Goal: Check status: Check status

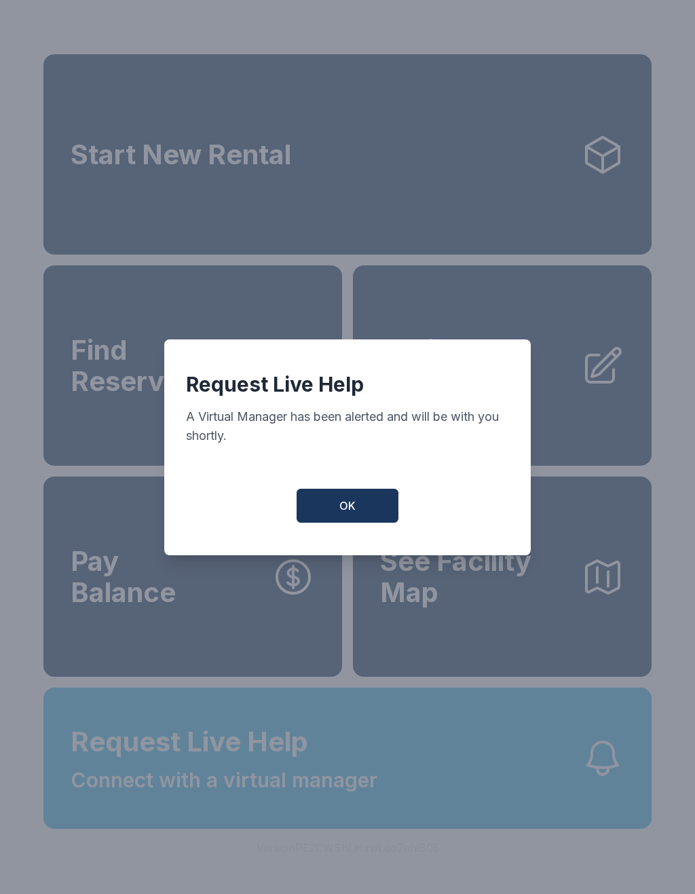
click at [358, 522] on button "OK" at bounding box center [347, 505] width 102 height 34
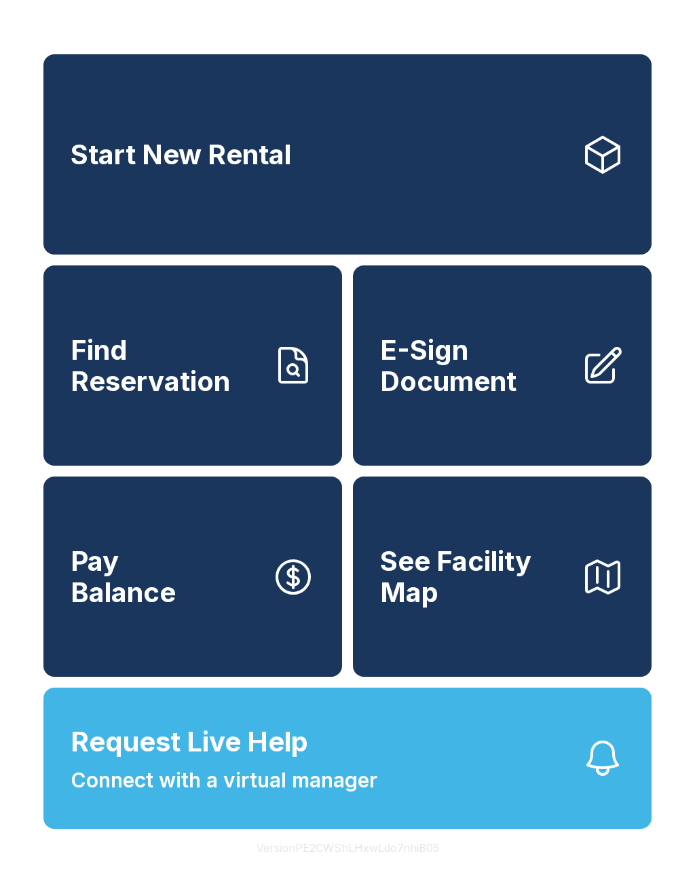
click at [146, 364] on span "Find Reservation" at bounding box center [166, 365] width 190 height 62
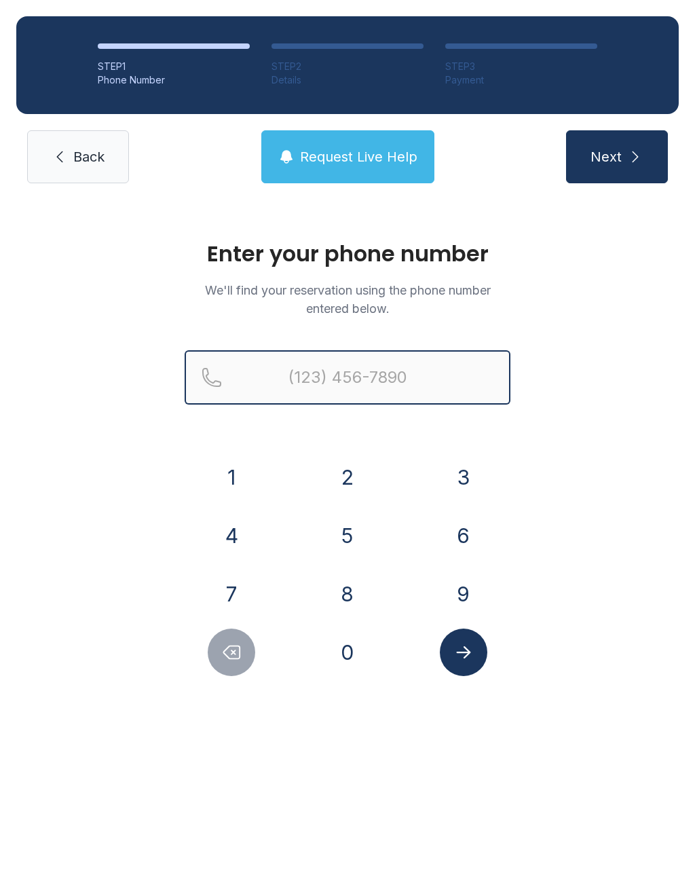
click at [414, 387] on input "Reservation phone number" at bounding box center [348, 377] width 326 height 54
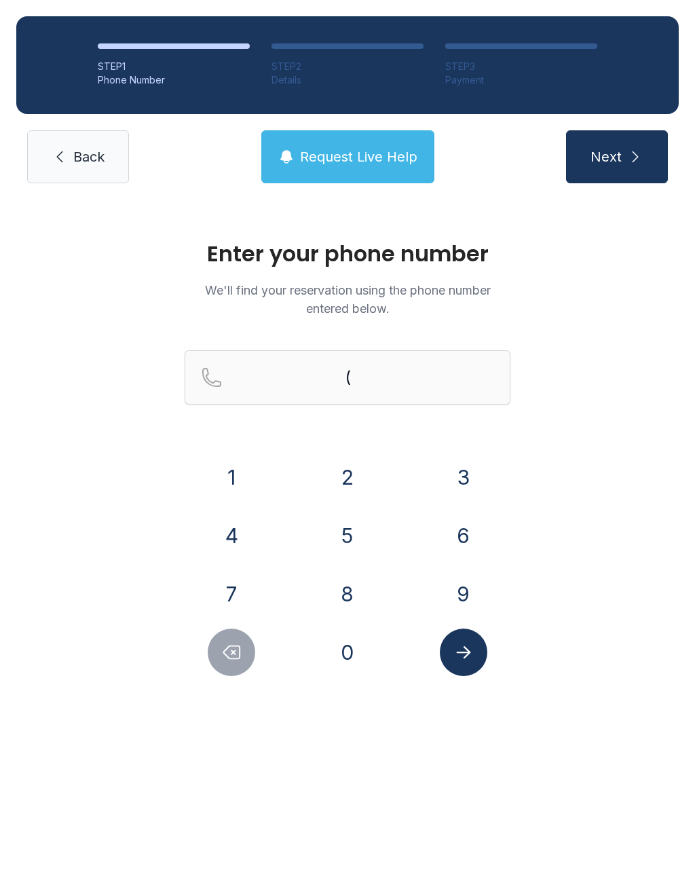
click at [341, 596] on button "8" at bounding box center [347, 593] width 47 height 47
click at [221, 530] on button "4" at bounding box center [231, 535] width 47 height 47
click at [470, 468] on button "3" at bounding box center [463, 476] width 47 height 47
click at [349, 470] on button "2" at bounding box center [347, 476] width 47 height 47
click at [345, 596] on button "8" at bounding box center [347, 593] width 47 height 47
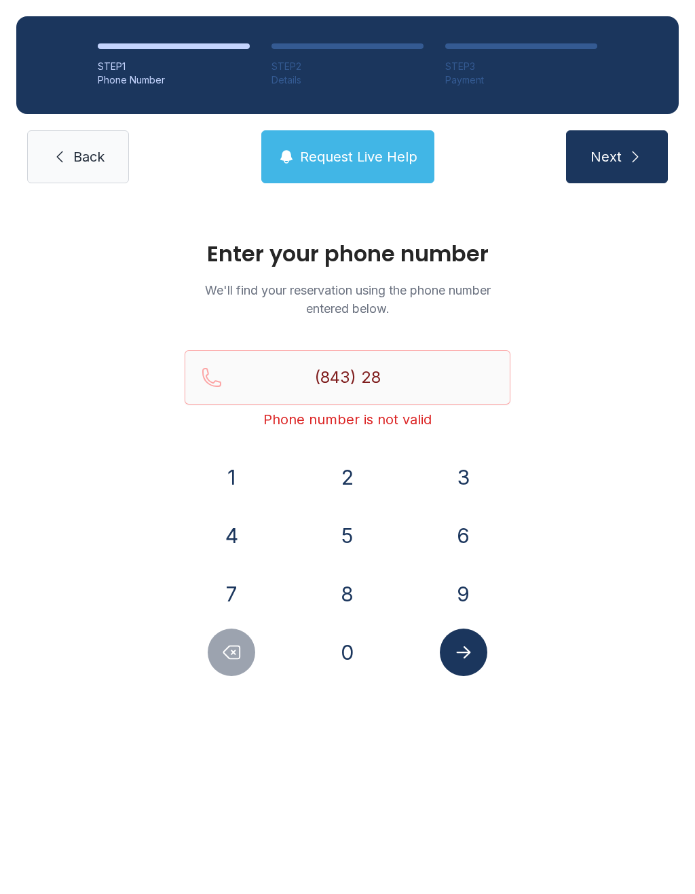
click at [457, 600] on button "9" at bounding box center [463, 593] width 47 height 47
click at [232, 463] on button "1" at bounding box center [231, 476] width 47 height 47
click at [330, 483] on button "2" at bounding box center [347, 476] width 47 height 47
click at [438, 484] on div "3" at bounding box center [463, 476] width 94 height 47
click at [464, 477] on button "3" at bounding box center [463, 476] width 47 height 47
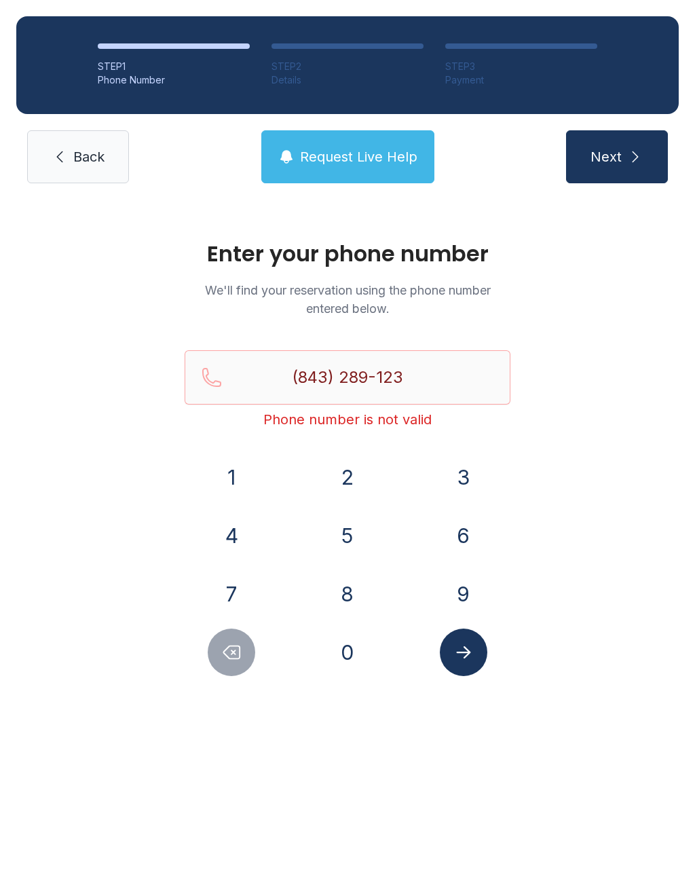
click at [227, 535] on button "4" at bounding box center [231, 535] width 47 height 47
type input "[PHONE_NUMBER]"
click at [463, 659] on icon "Submit lookup form" at bounding box center [463, 652] width 20 height 20
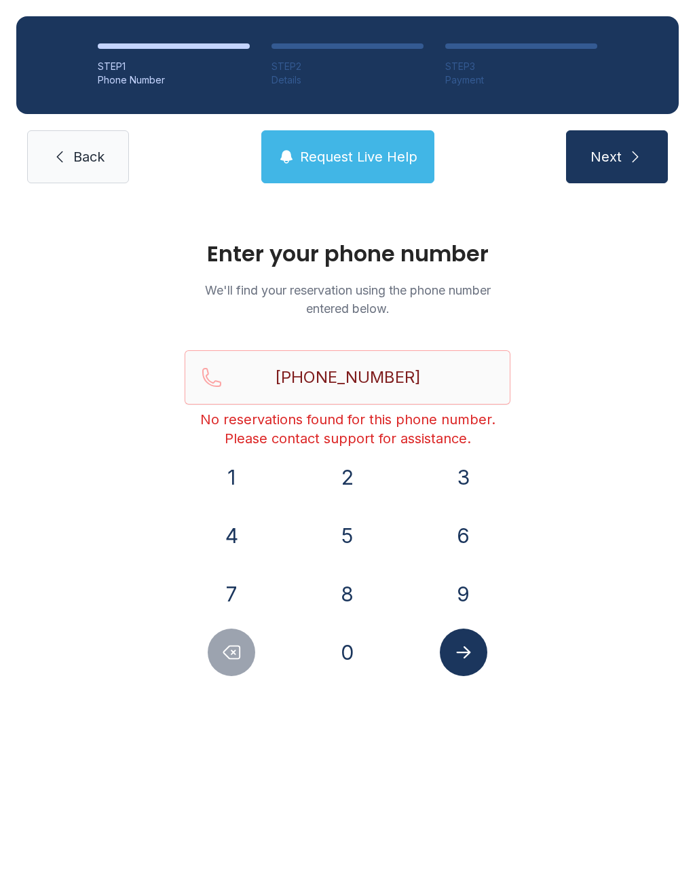
click at [362, 163] on span "Request Live Help" at bounding box center [358, 156] width 117 height 19
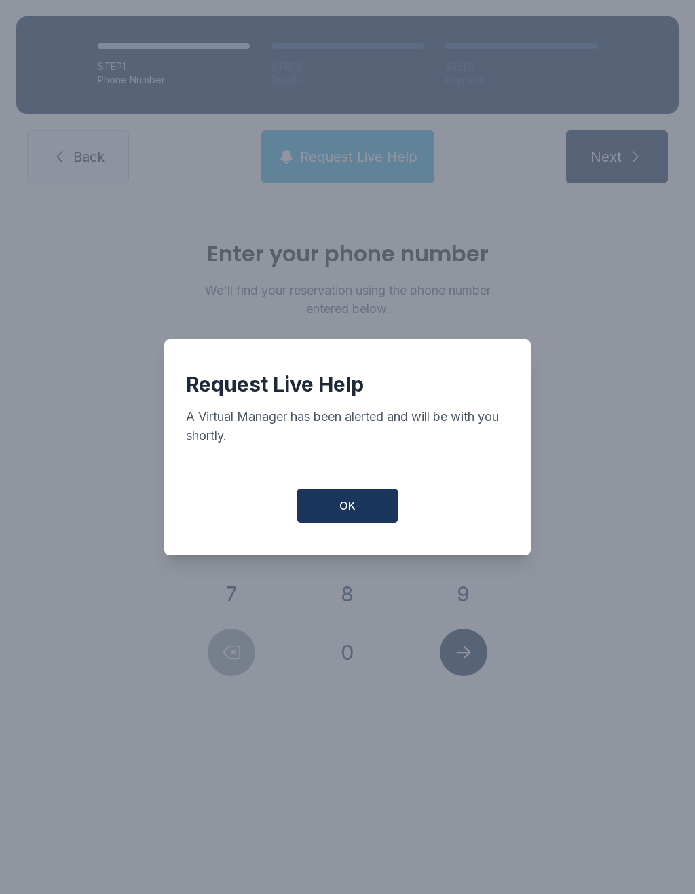
click at [358, 503] on button "OK" at bounding box center [347, 505] width 102 height 34
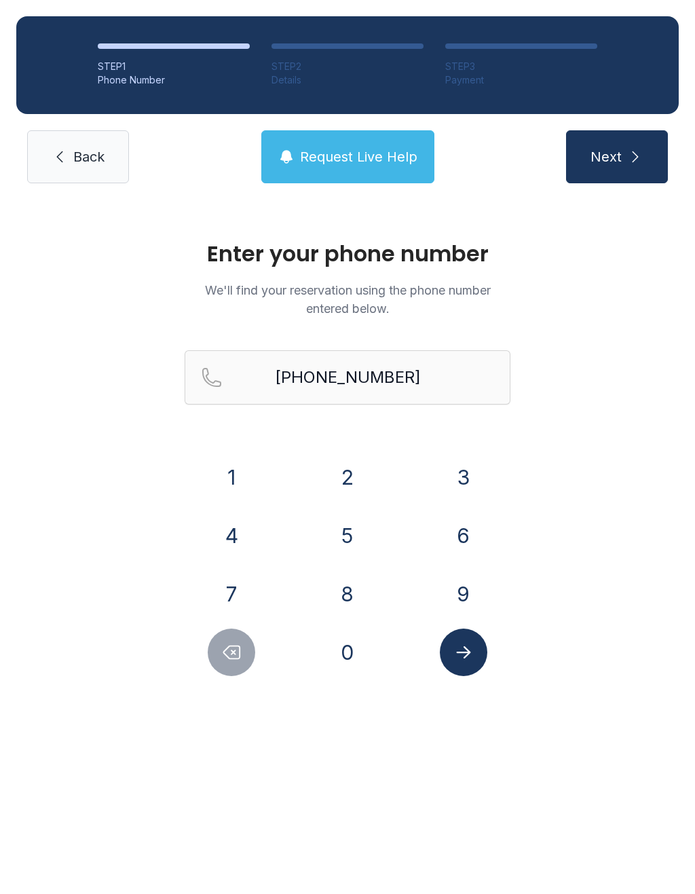
click at [640, 178] on button "Next" at bounding box center [617, 156] width 102 height 53
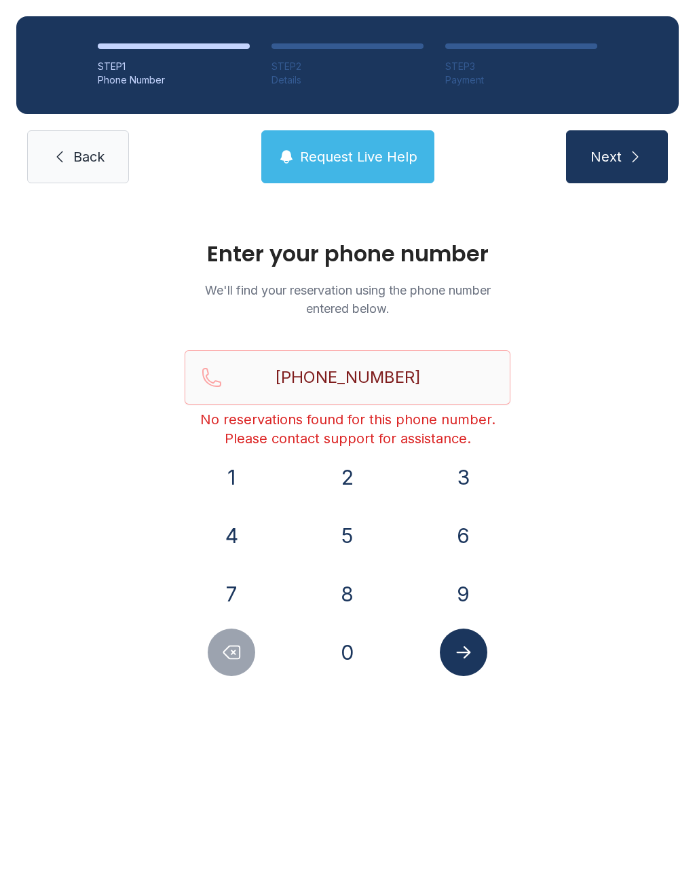
click at [71, 168] on link "Back" at bounding box center [78, 156] width 102 height 53
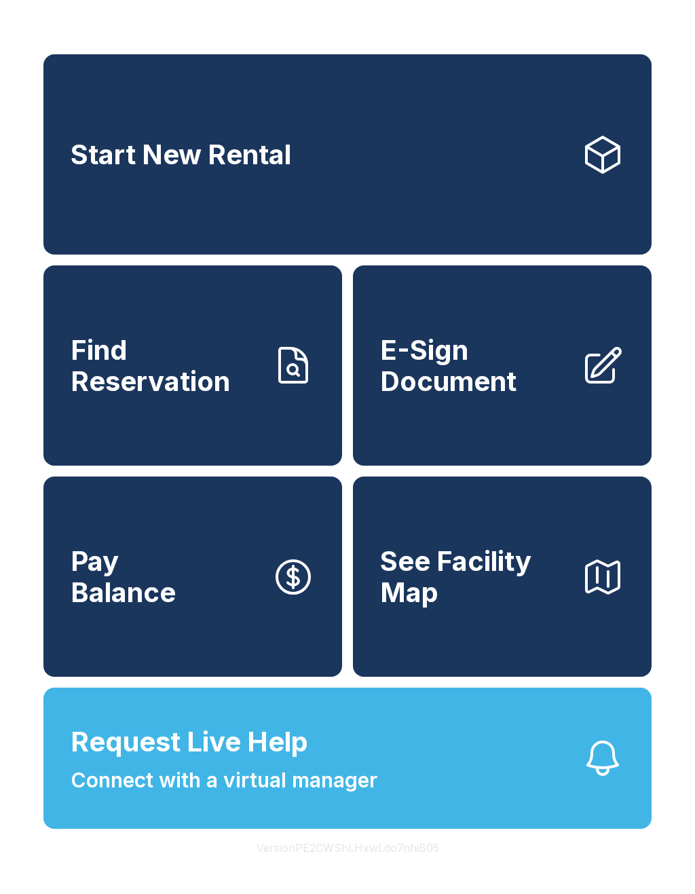
click at [370, 795] on span "Connect with a virtual manager" at bounding box center [224, 780] width 307 height 31
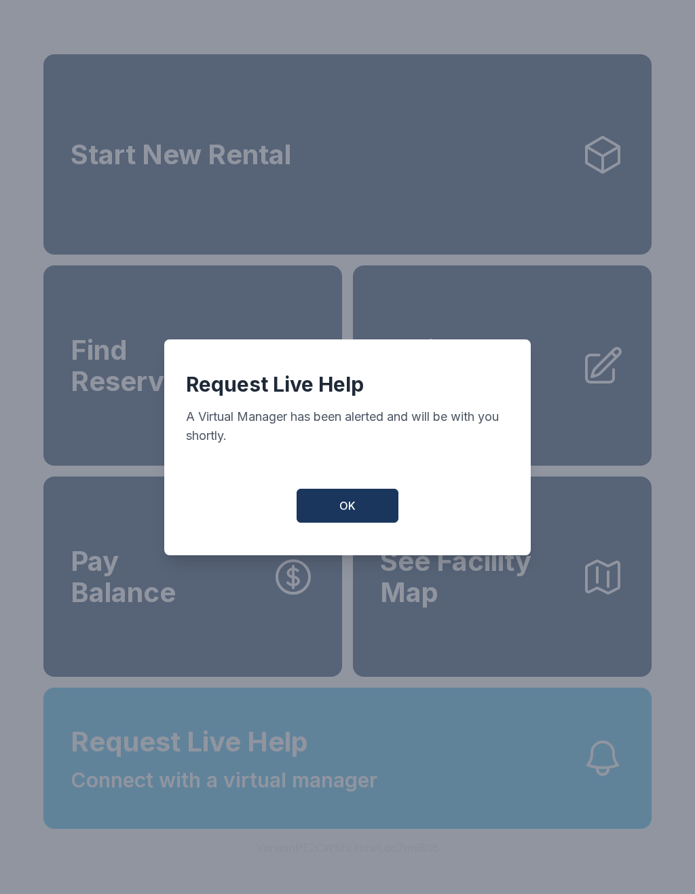
click at [351, 505] on button "OK" at bounding box center [347, 505] width 102 height 34
